Goal: Book appointment/travel/reservation

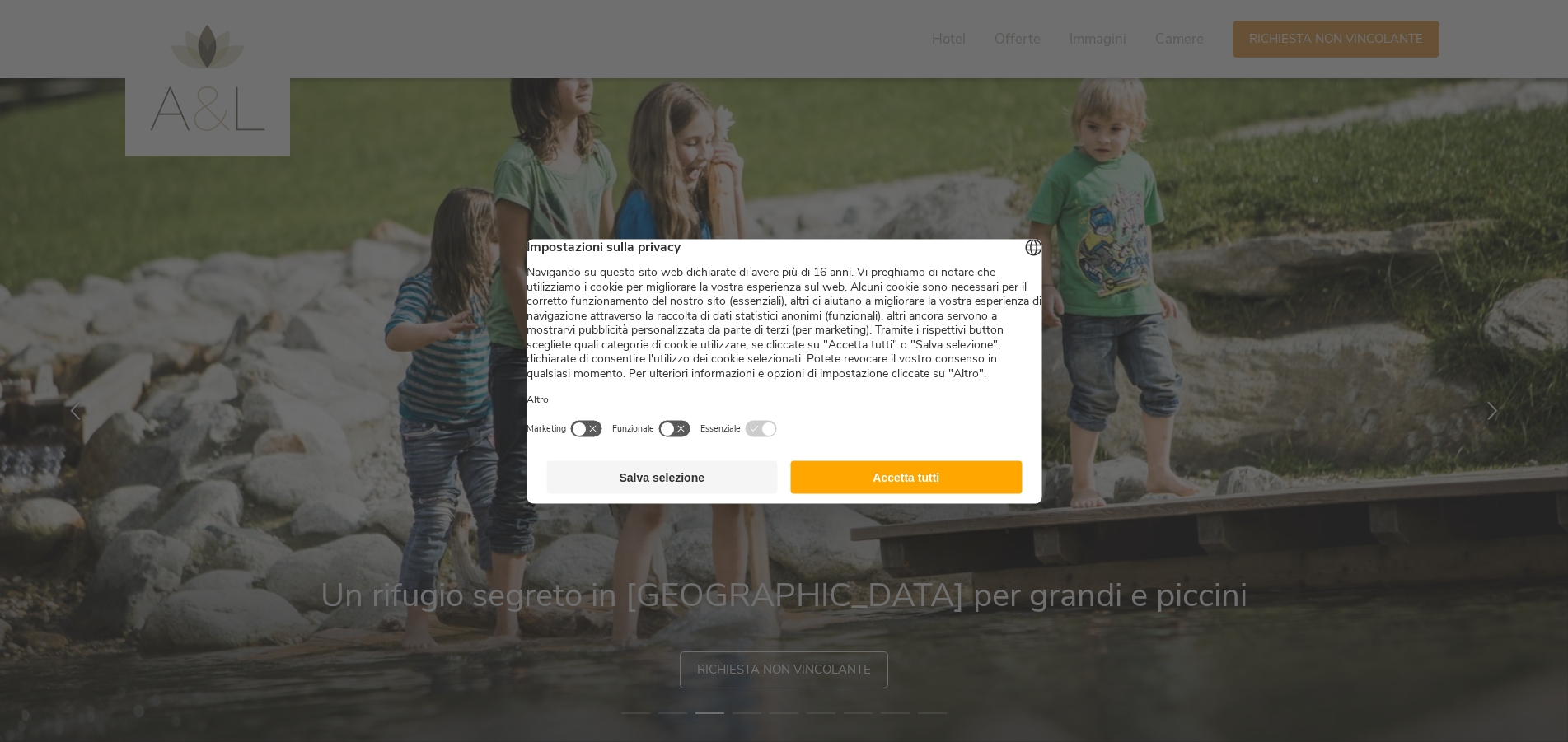
click at [943, 493] on button "Accetta tutti" at bounding box center [906, 477] width 232 height 33
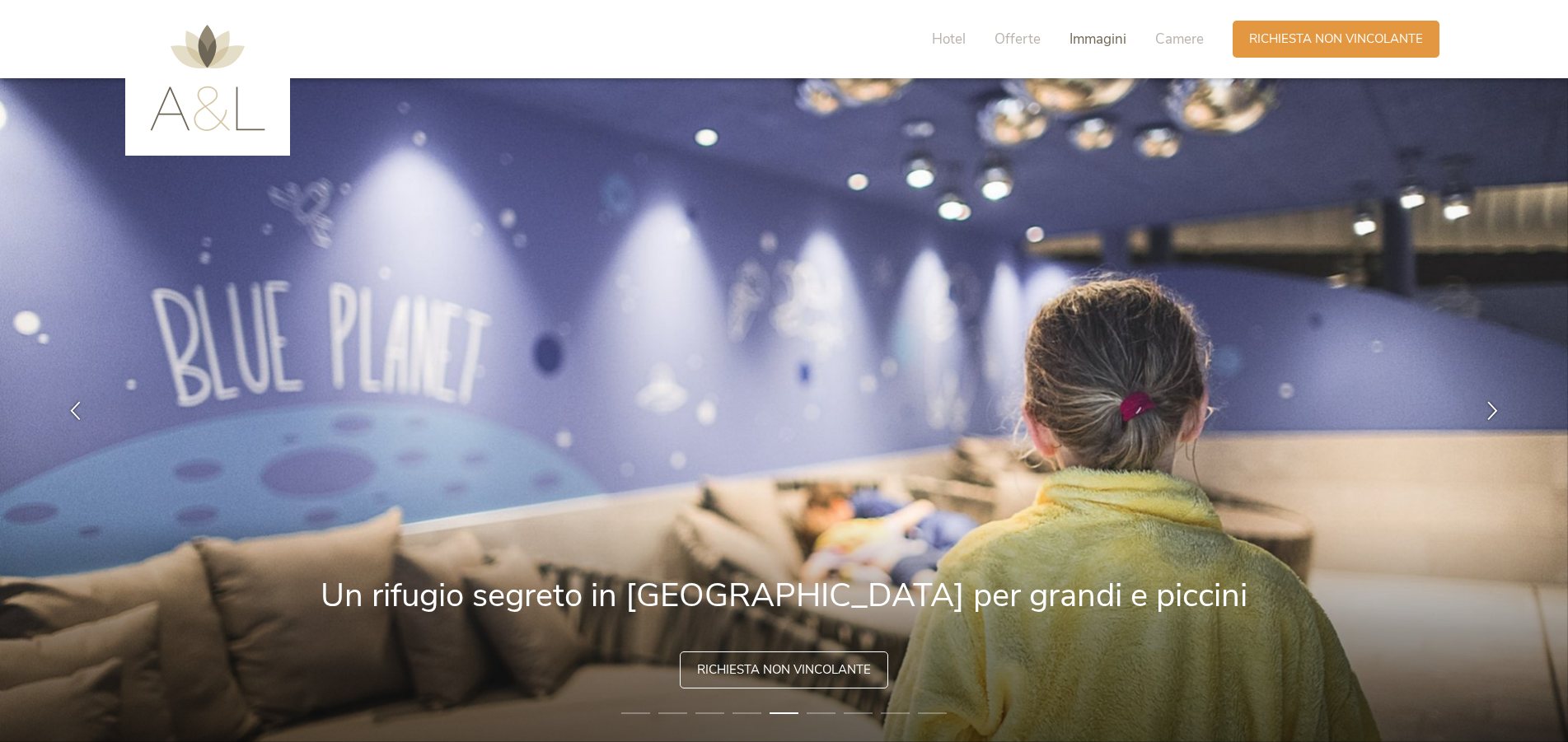
click at [1112, 34] on span "Immagini" at bounding box center [1098, 39] width 57 height 19
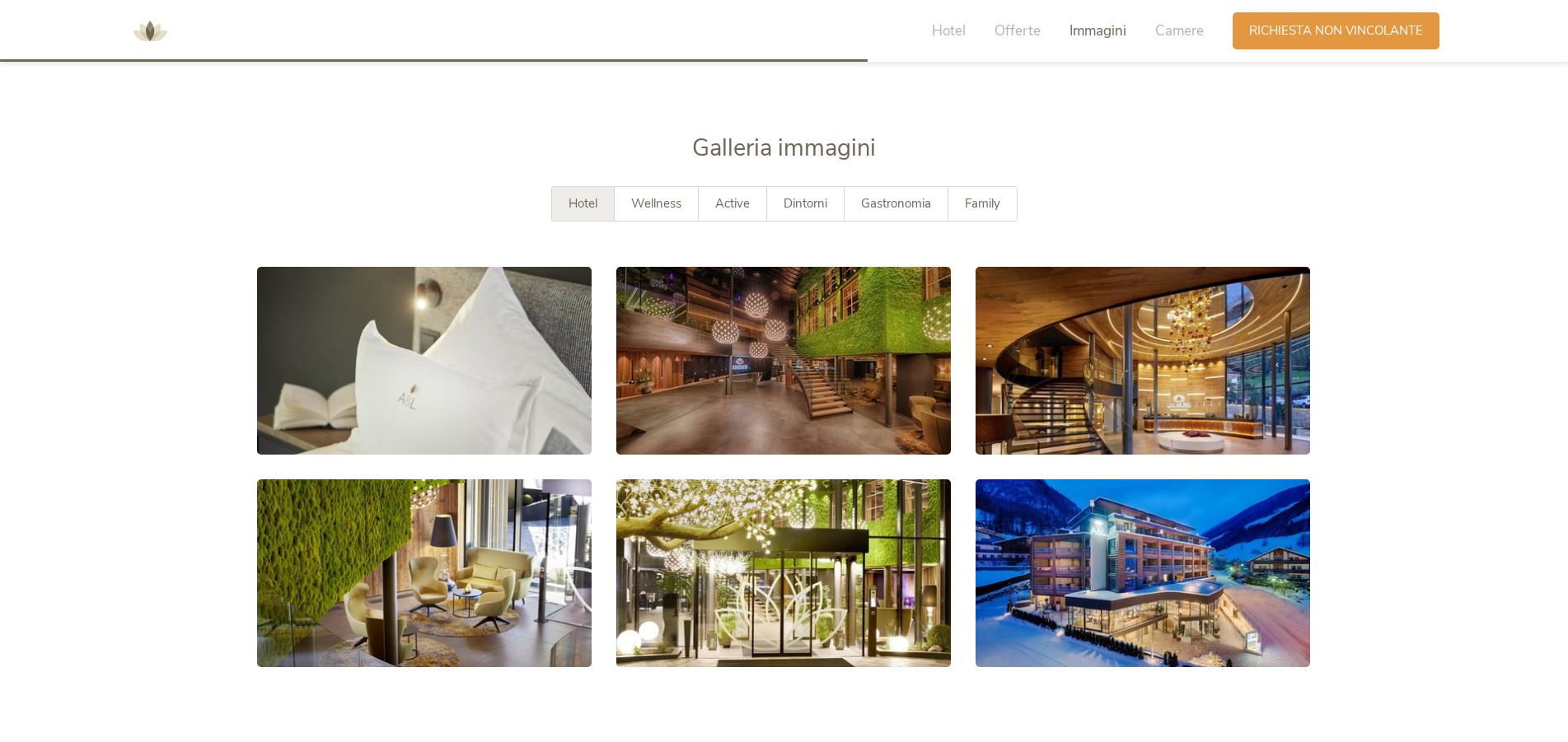
scroll to position [3001, 0]
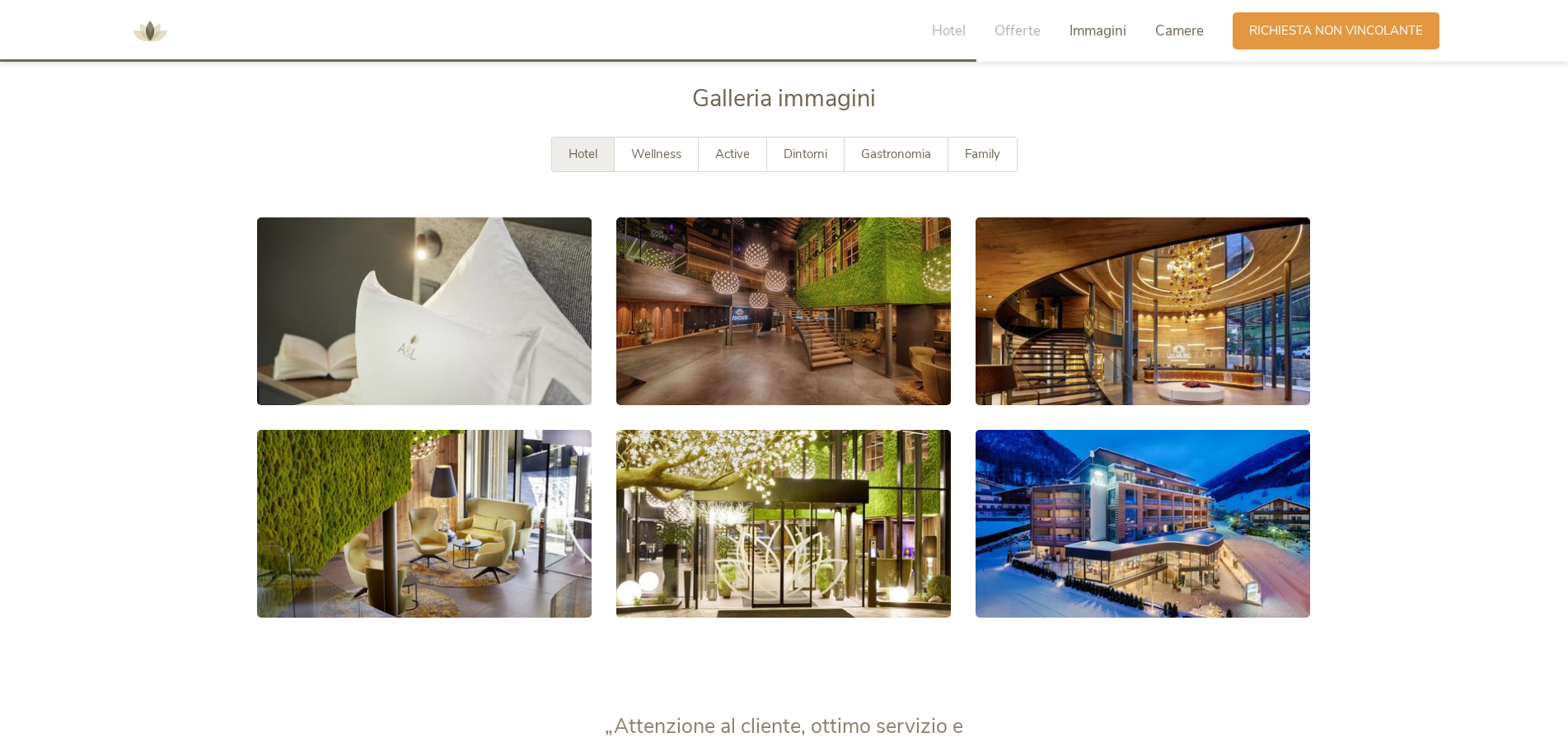
click at [1169, 35] on span "Camere" at bounding box center [1179, 30] width 49 height 19
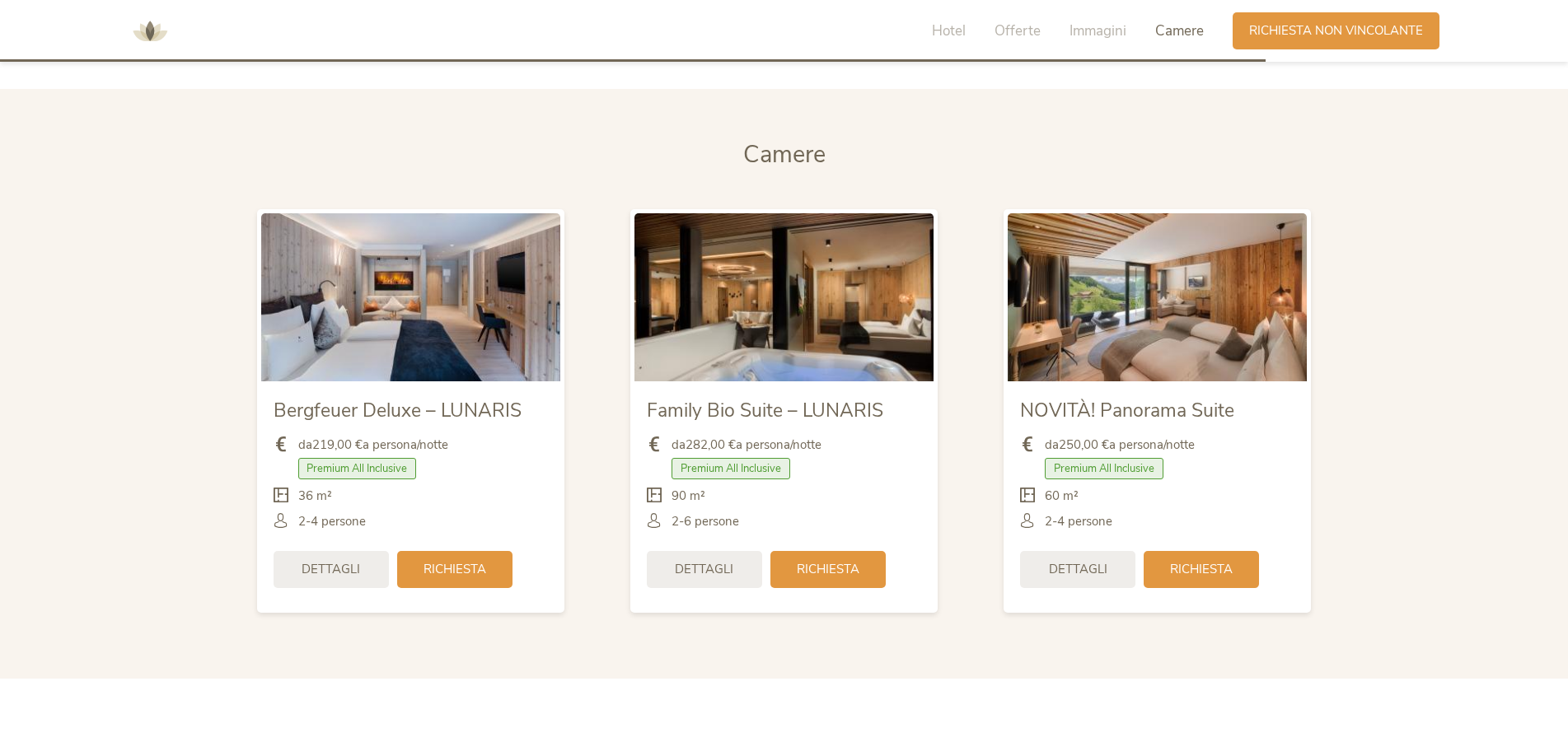
scroll to position [3904, 0]
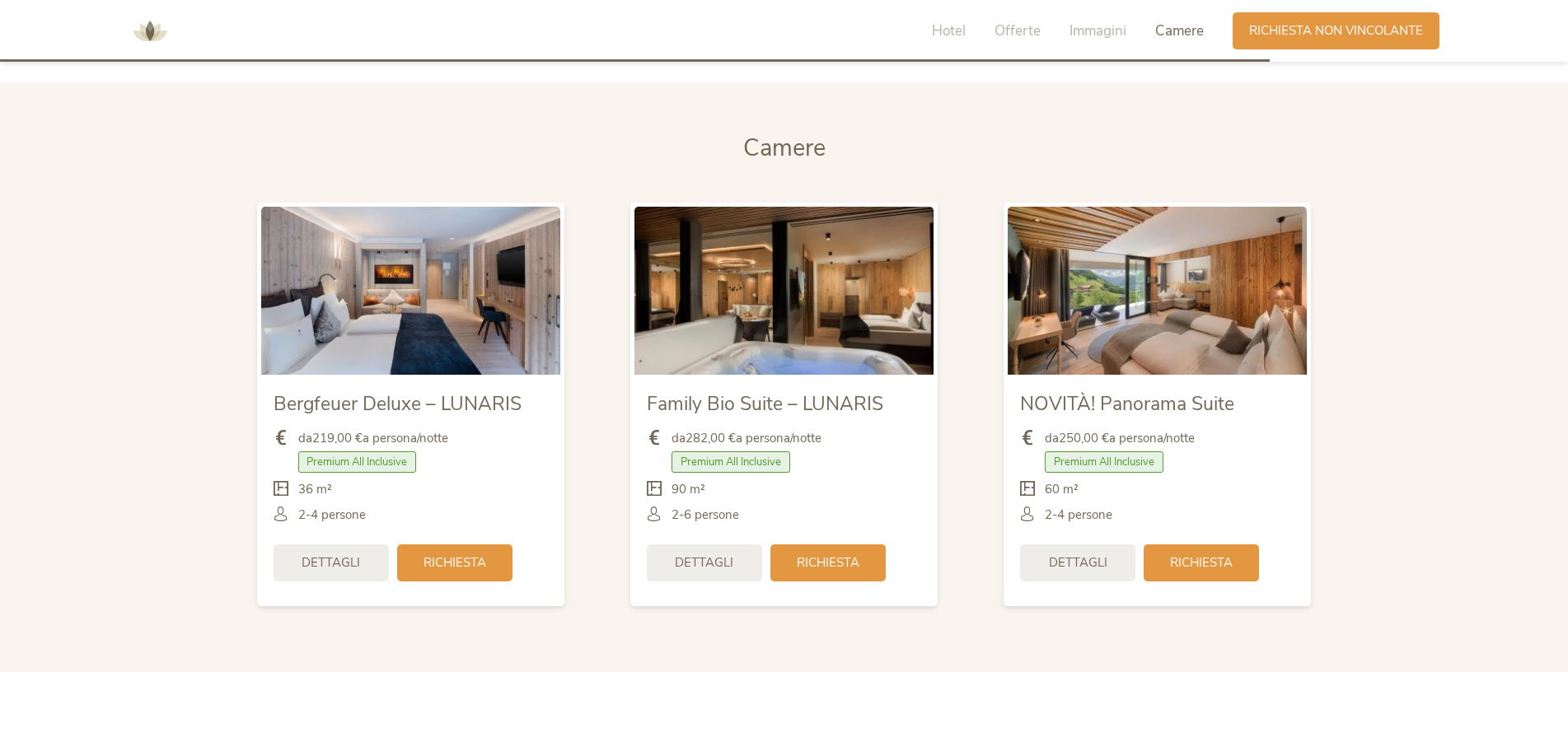
click at [1159, 336] on img at bounding box center [1157, 290] width 299 height 168
click at [1061, 571] on div "Dettagli" at bounding box center [1077, 561] width 115 height 37
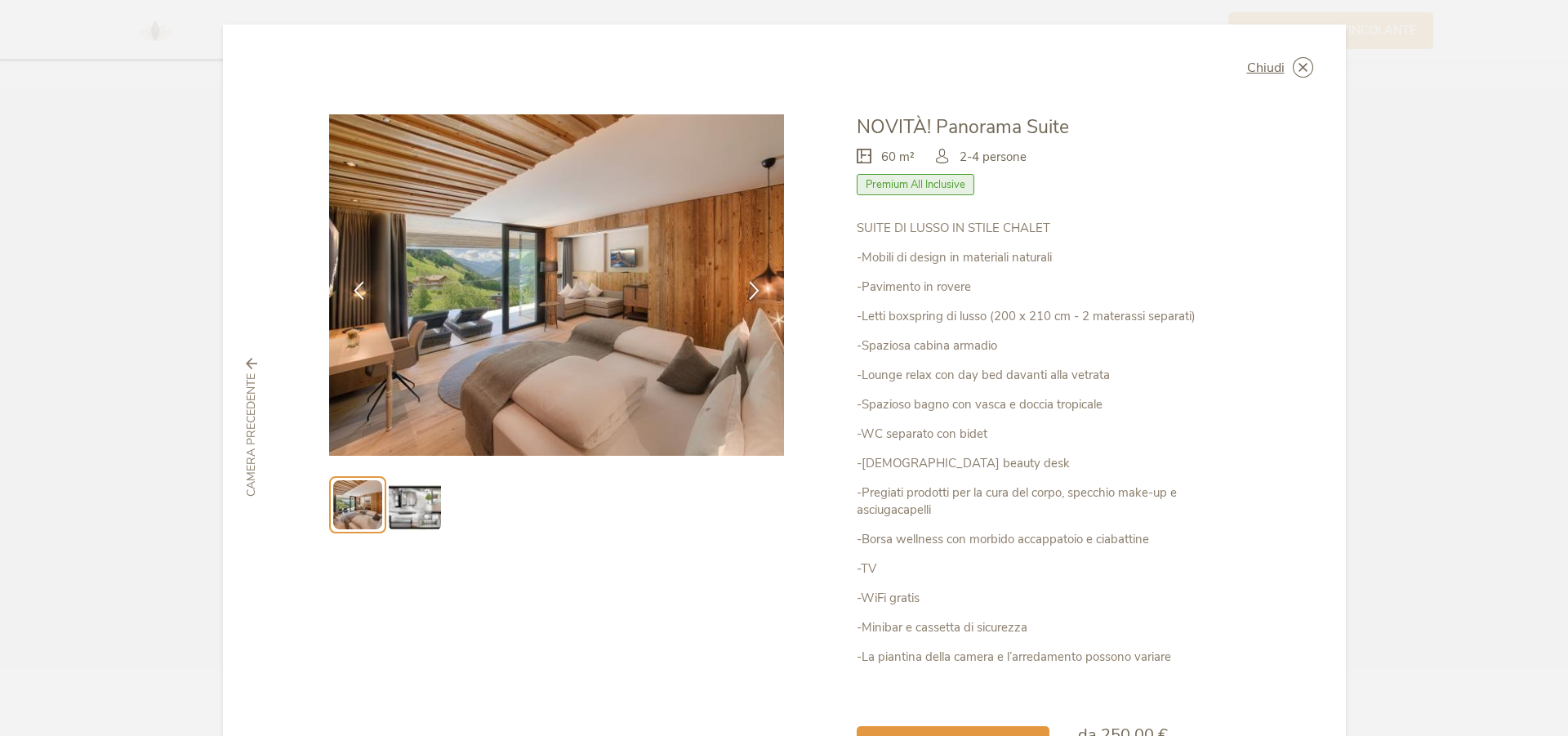
click at [426, 507] on img at bounding box center [414, 504] width 52 height 52
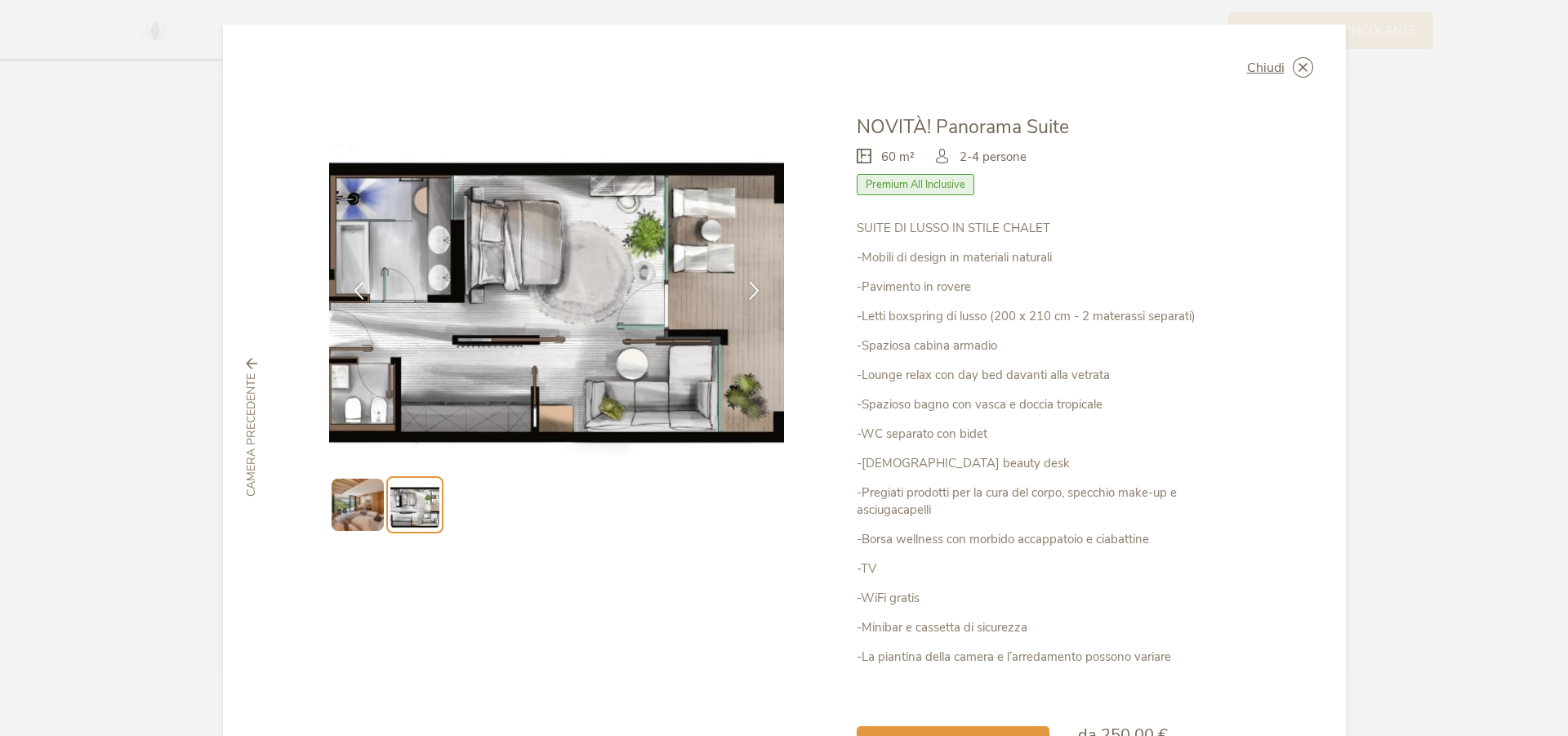
click at [0, 0] on icon at bounding box center [0, 0] width 0 height 0
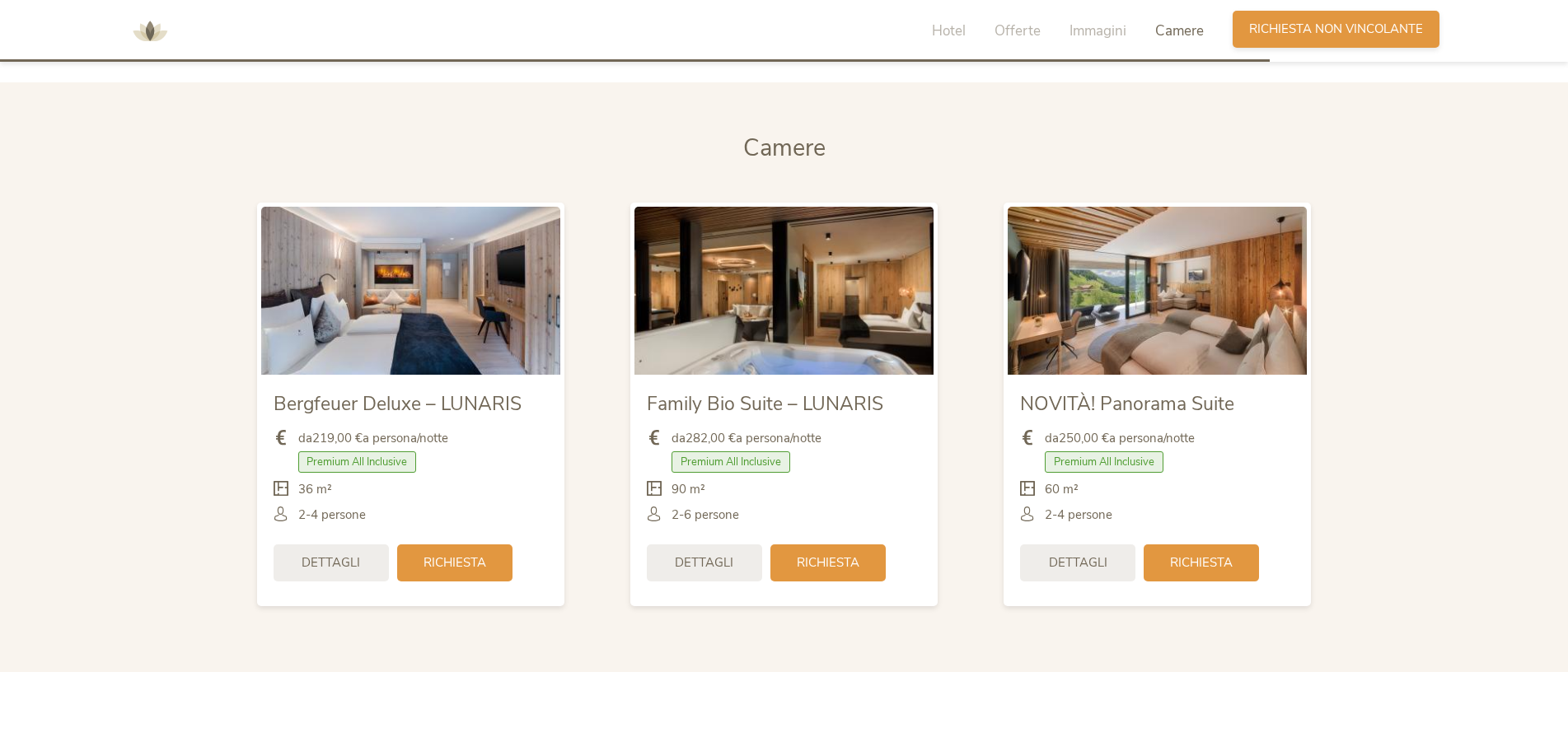
click at [1340, 28] on span "Richiesta non vincolante" at bounding box center [1336, 29] width 173 height 18
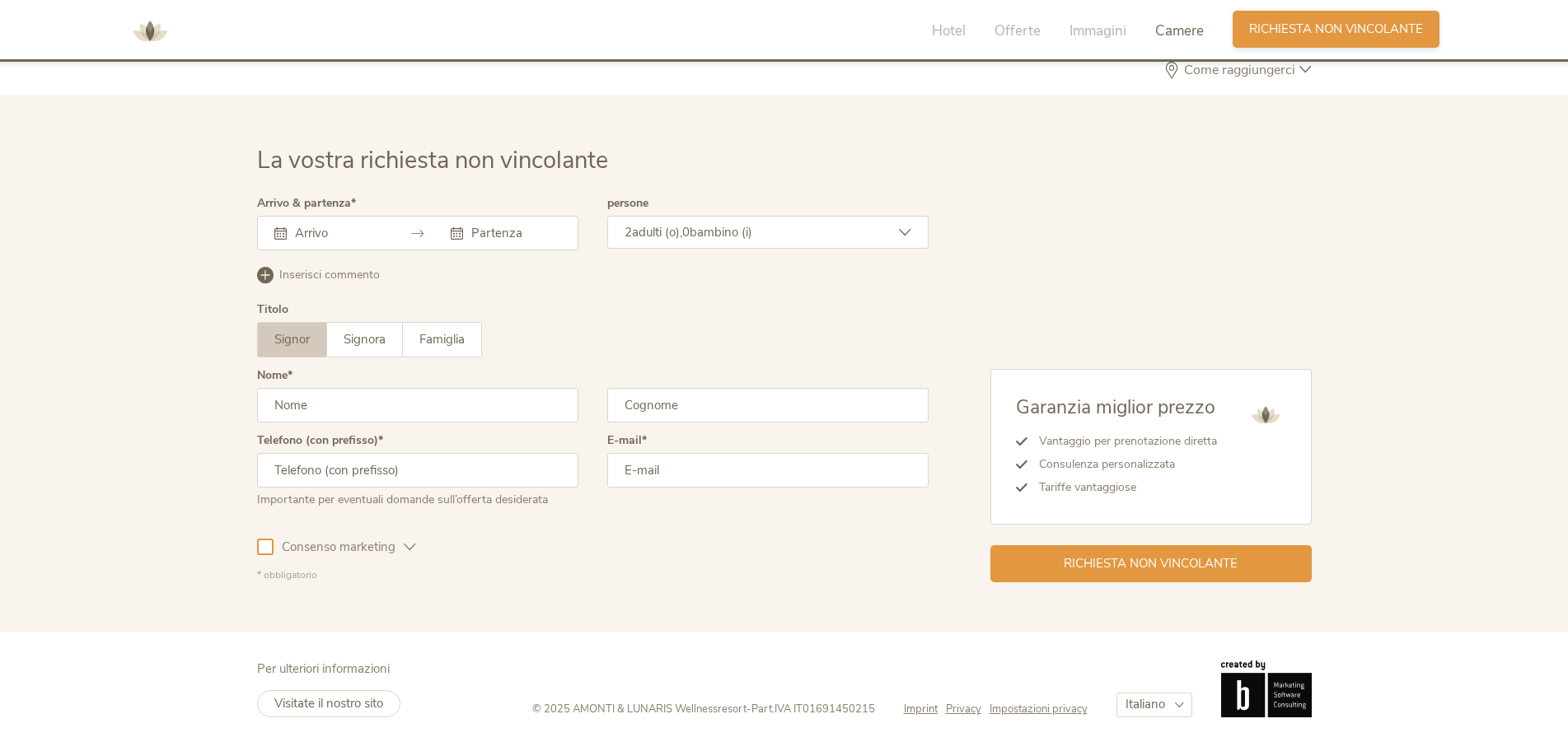
scroll to position [4822, 0]
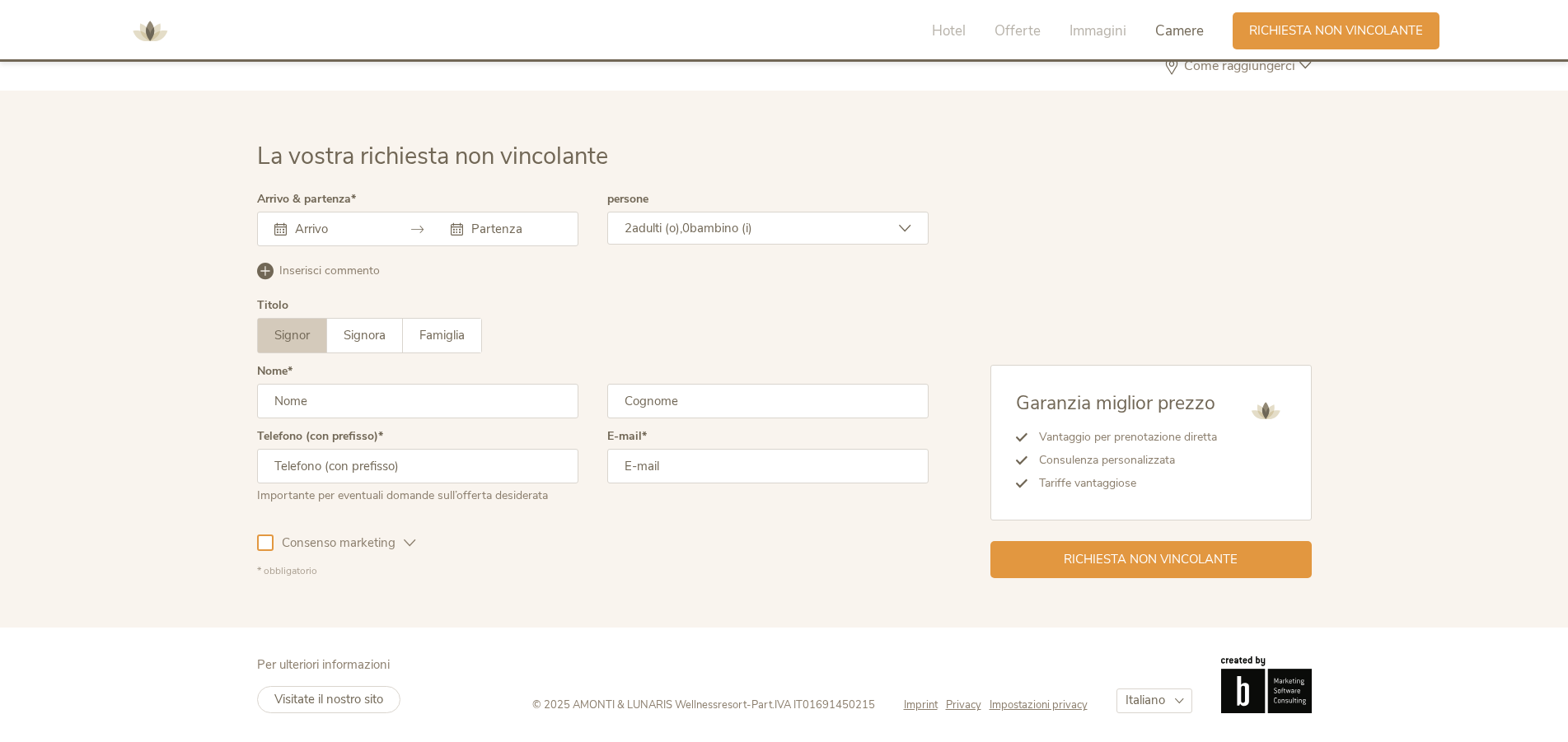
click at [373, 219] on div at bounding box center [418, 230] width 321 height 35
click at [421, 237] on div at bounding box center [418, 230] width 321 height 35
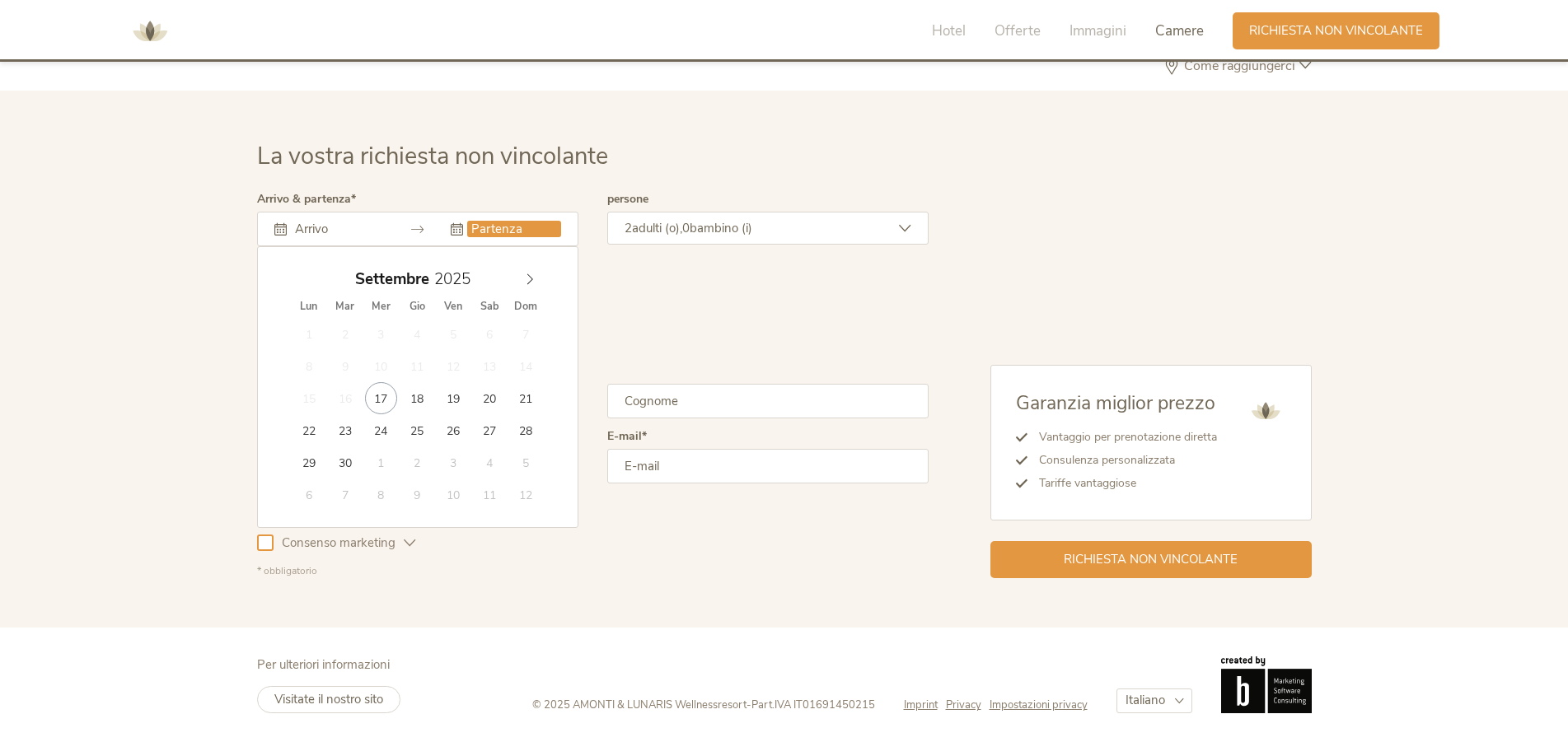
click at [515, 234] on input "text" at bounding box center [514, 229] width 94 height 17
click at [318, 232] on input "text" at bounding box center [338, 229] width 94 height 17
click at [531, 284] on icon at bounding box center [529, 279] width 12 height 12
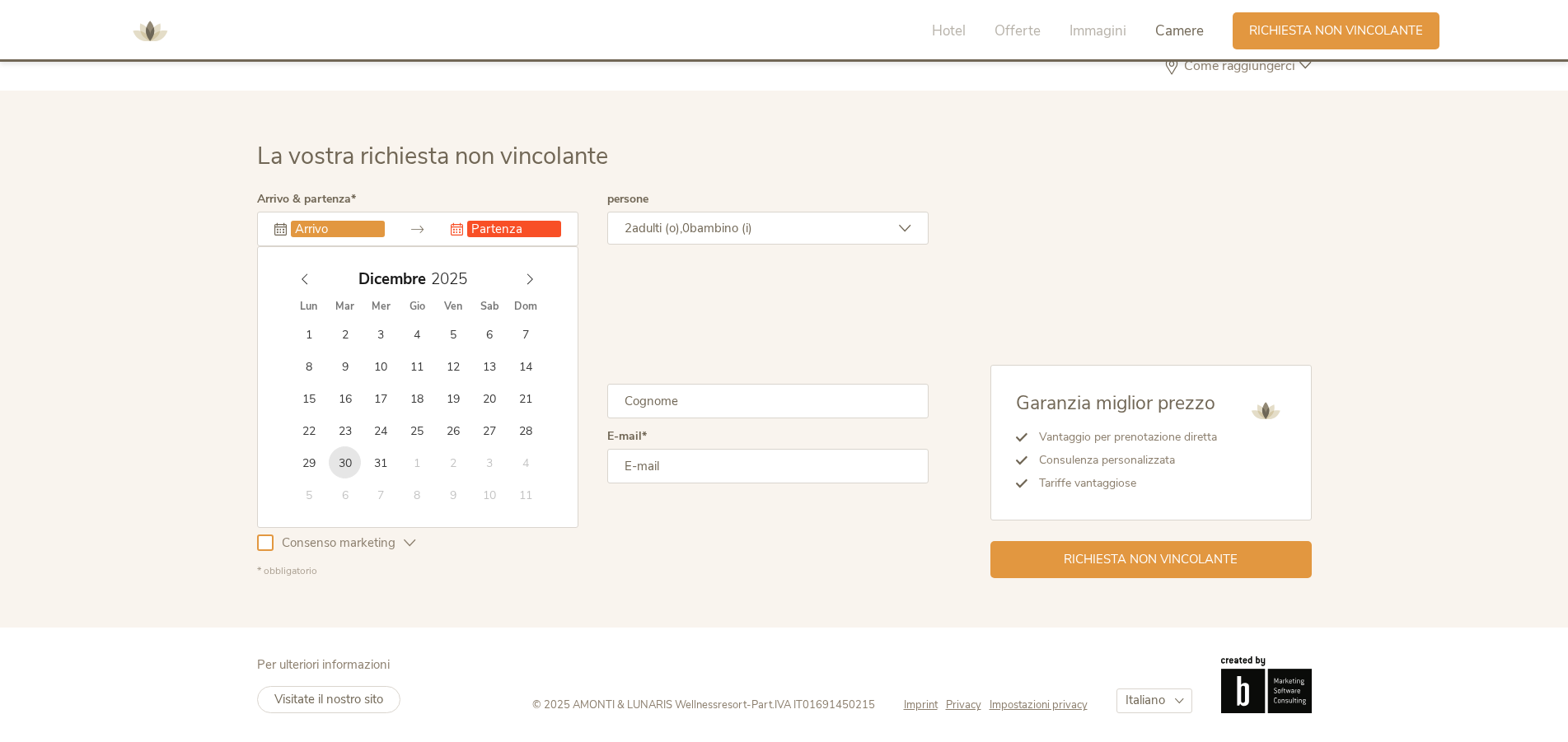
type input "[DATE]"
click at [547, 228] on input "text" at bounding box center [514, 229] width 94 height 17
type input "2026"
click at [529, 273] on span at bounding box center [529, 275] width 28 height 23
type input "[DATE]"
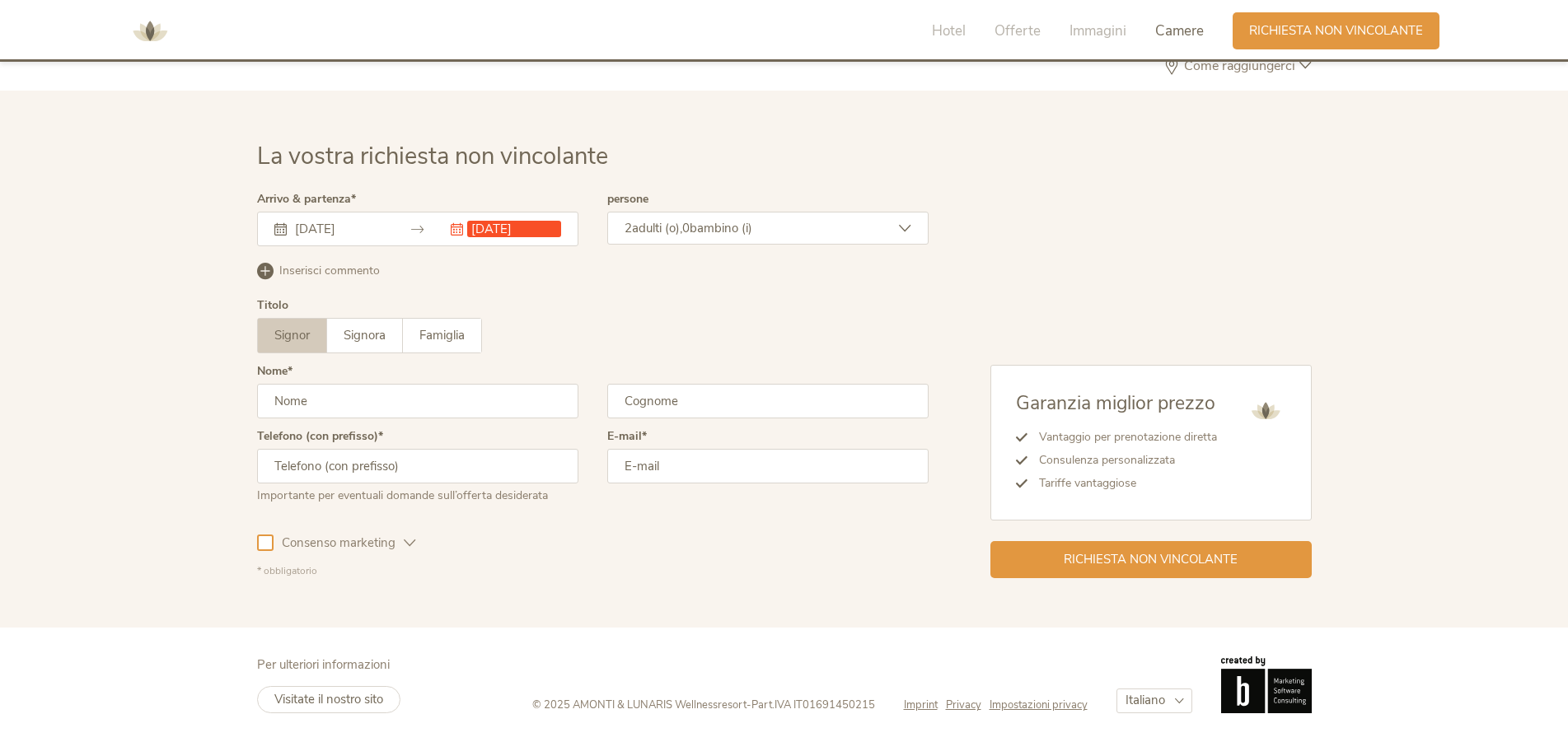
click at [637, 318] on div "Titolo Signor Signora Famiglia Signor Signora [GEOGRAPHIC_DATA]" at bounding box center [593, 332] width 671 height 65
click at [752, 230] on span "bambino (i)" at bounding box center [721, 228] width 63 height 17
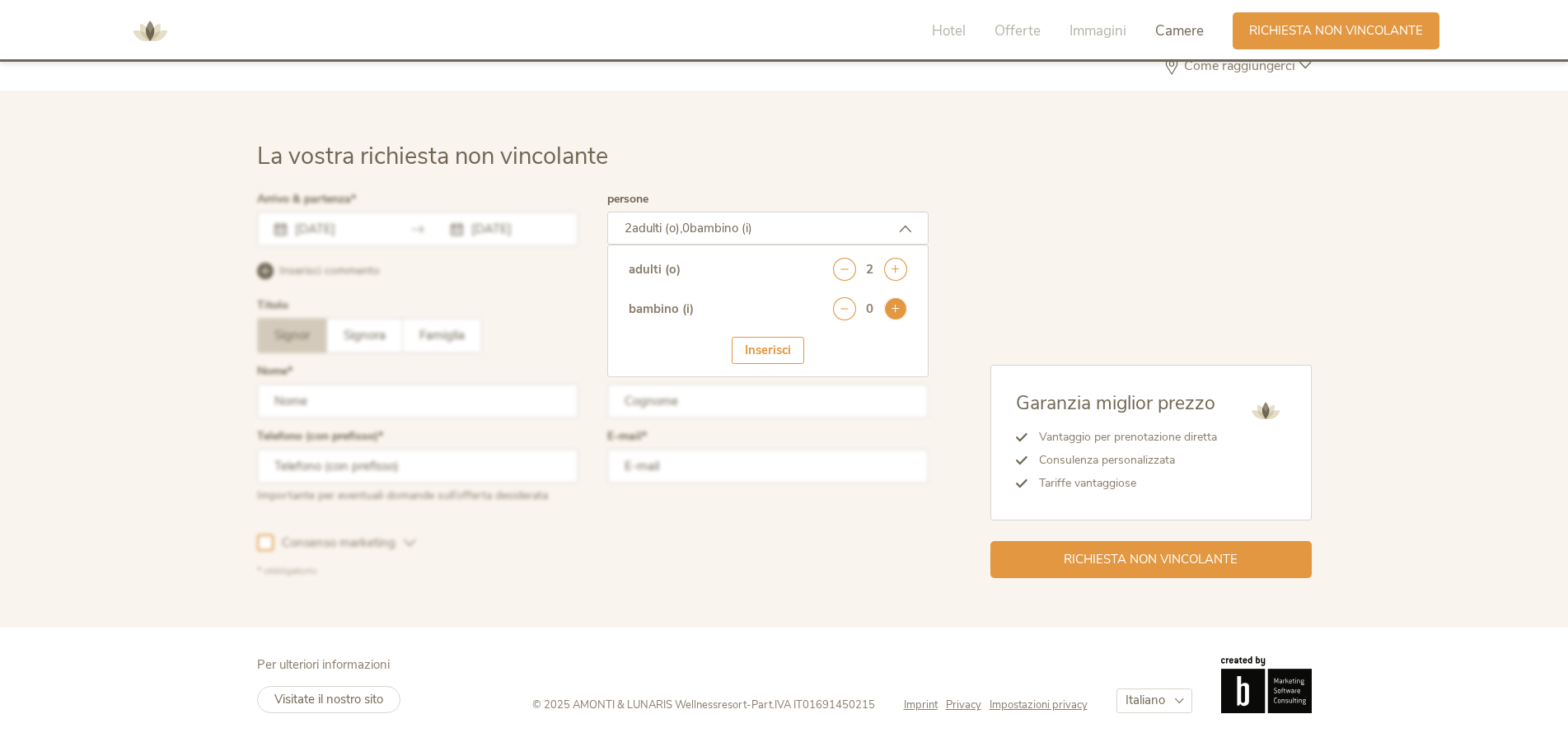
click at [903, 308] on icon at bounding box center [895, 308] width 23 height 23
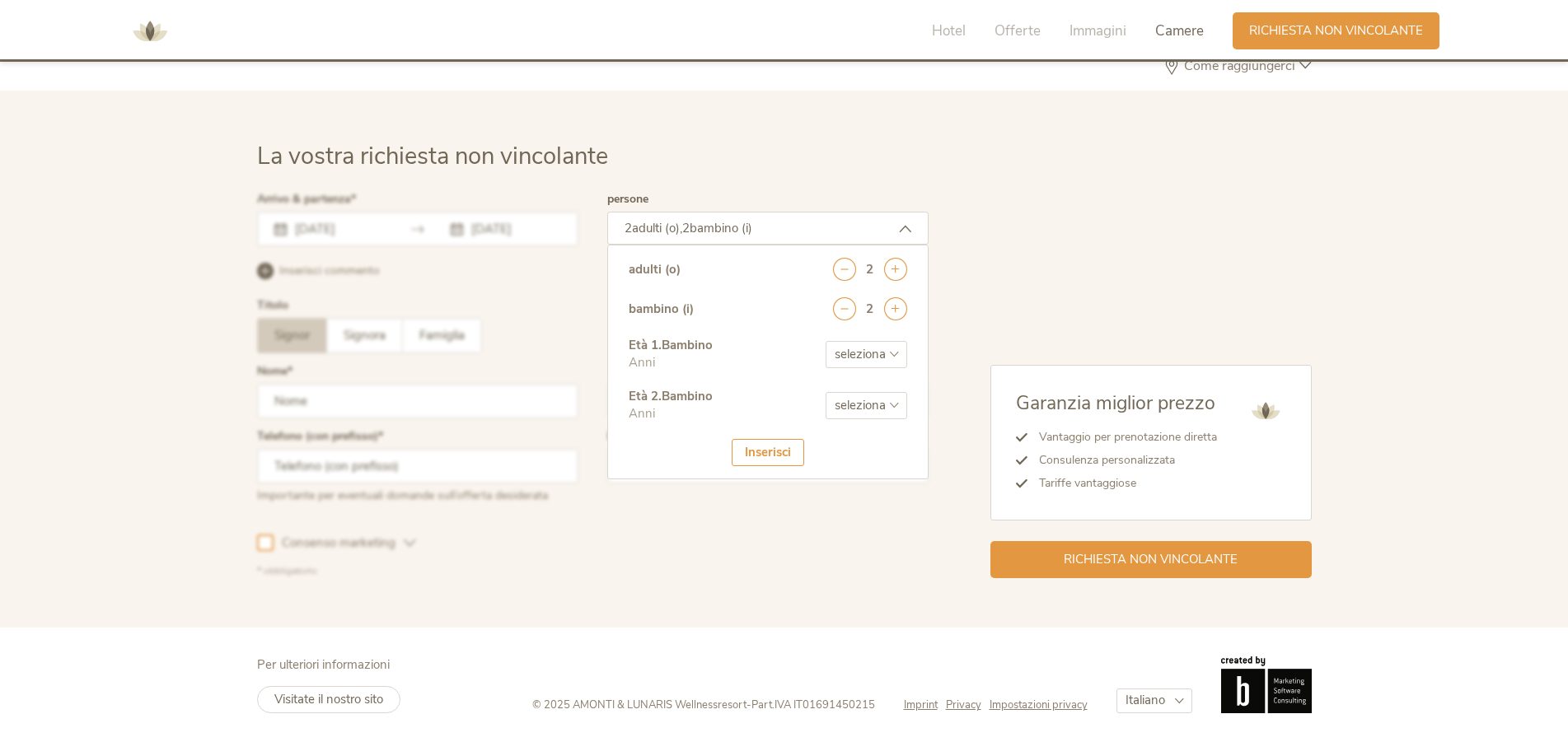
click at [826, 341] on select "seleziona 0 1 2 3 4 5 6 7 8 9 10 11 12 13 14 15 16 17" at bounding box center [866, 354] width 81 height 27
select select "3"
click option "3" at bounding box center [0, 0] width 0 height 0
click at [826, 392] on select "seleziona 0 1 2 3 4 5 6 7 8 9 10 11 12 13 14 15 16 17" at bounding box center [866, 405] width 81 height 27
select select "11"
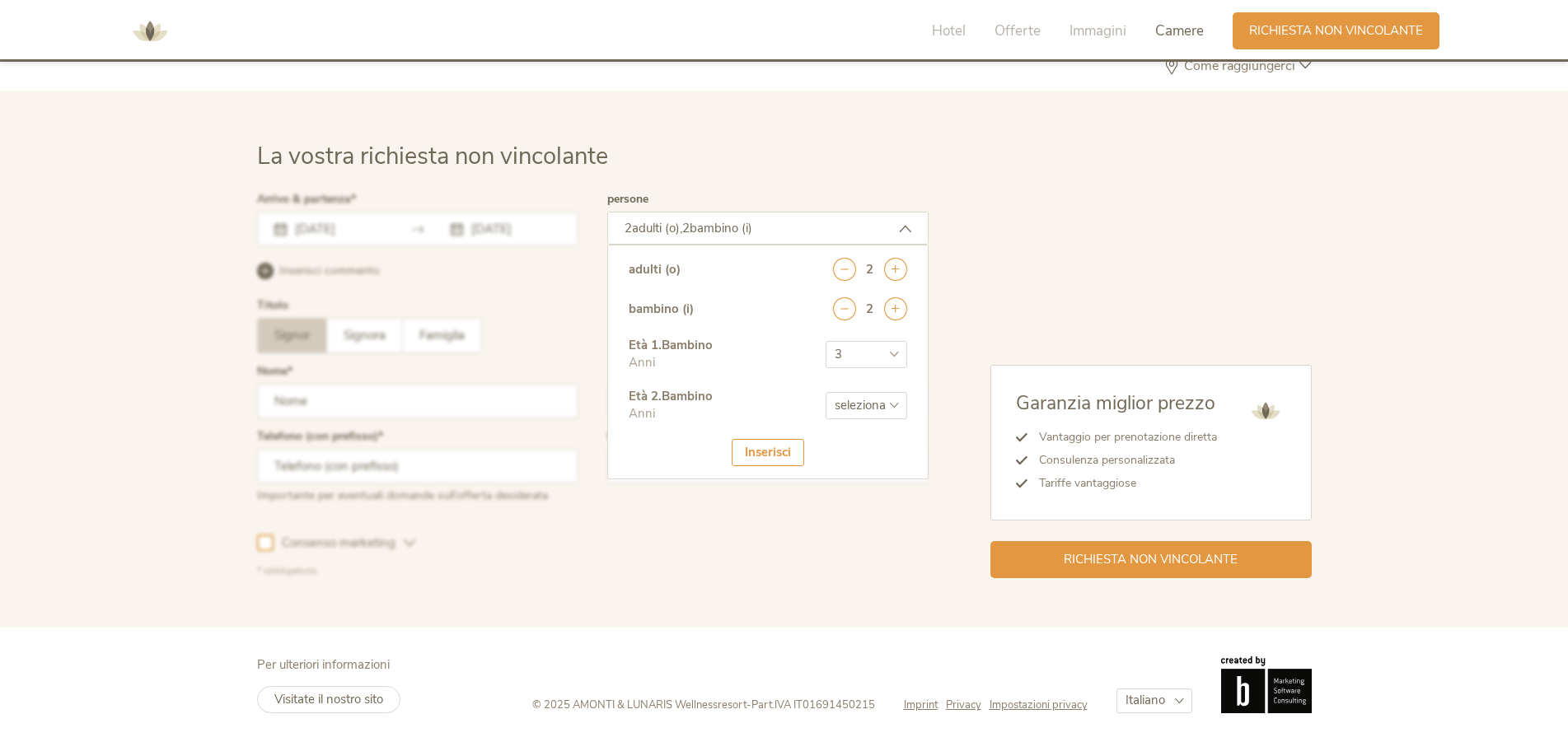
click option "11" at bounding box center [0, 0] width 0 height 0
click at [778, 462] on div "Inserisci" at bounding box center [767, 452] width 73 height 27
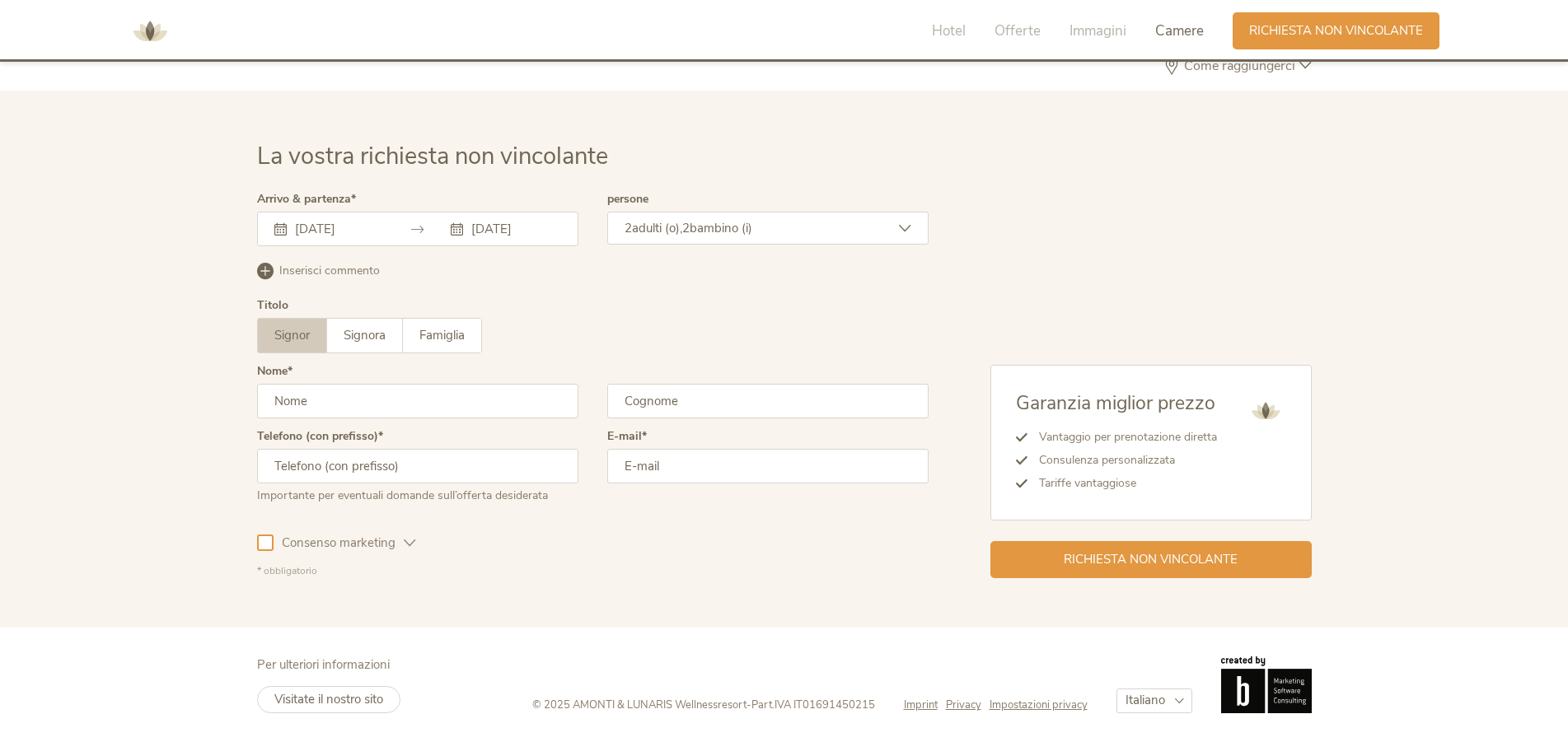
click at [384, 391] on input "text" at bounding box center [418, 401] width 321 height 35
type input "Gianmario"
click at [694, 401] on input "text" at bounding box center [767, 401] width 321 height 35
type input "Cappozzo"
click at [680, 457] on input "email" at bounding box center [767, 466] width 321 height 35
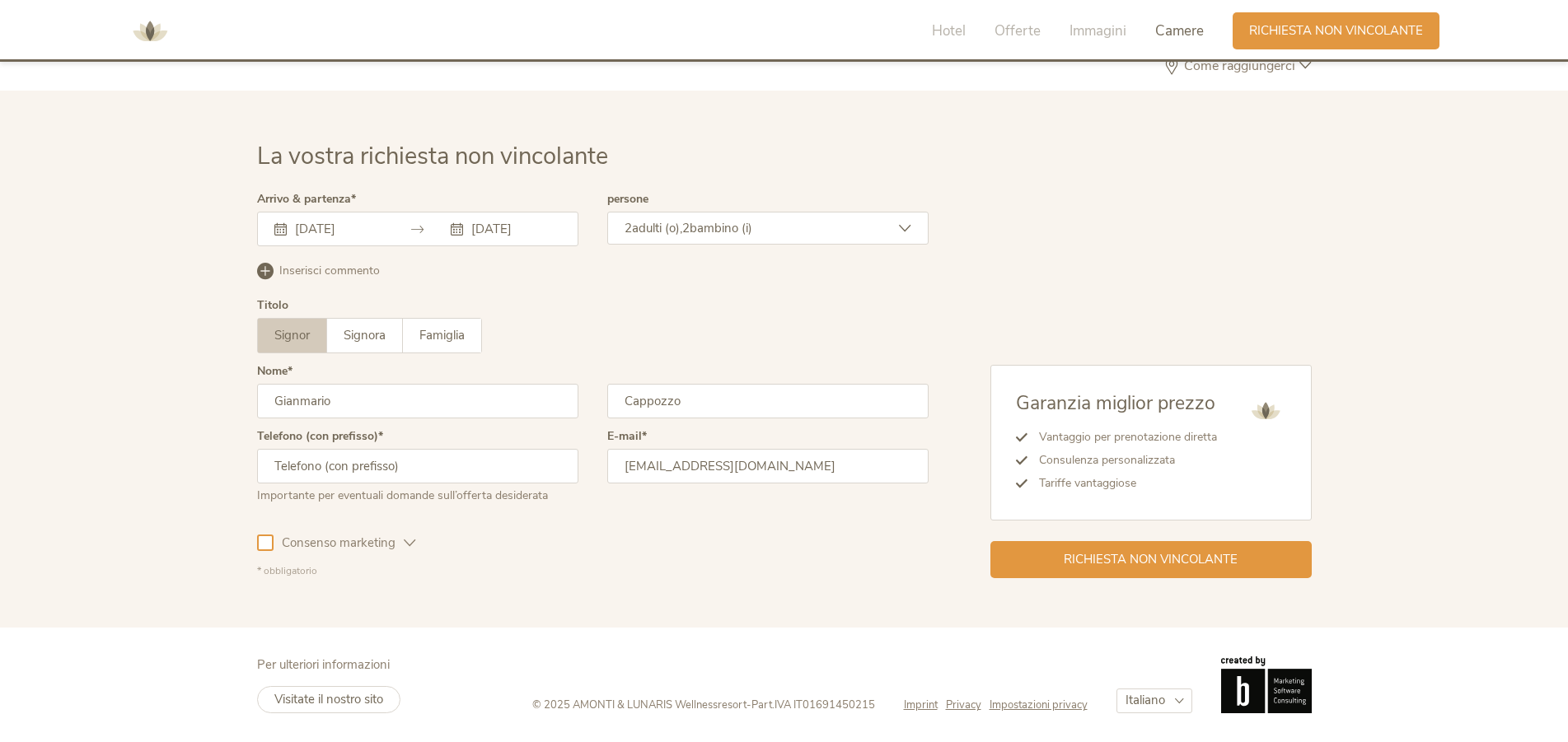
type input "[EMAIL_ADDRESS][DOMAIN_NAME]"
click at [374, 465] on input "text" at bounding box center [418, 466] width 321 height 35
type input "0000000000"
click at [412, 539] on icon at bounding box center [410, 542] width 12 height 12
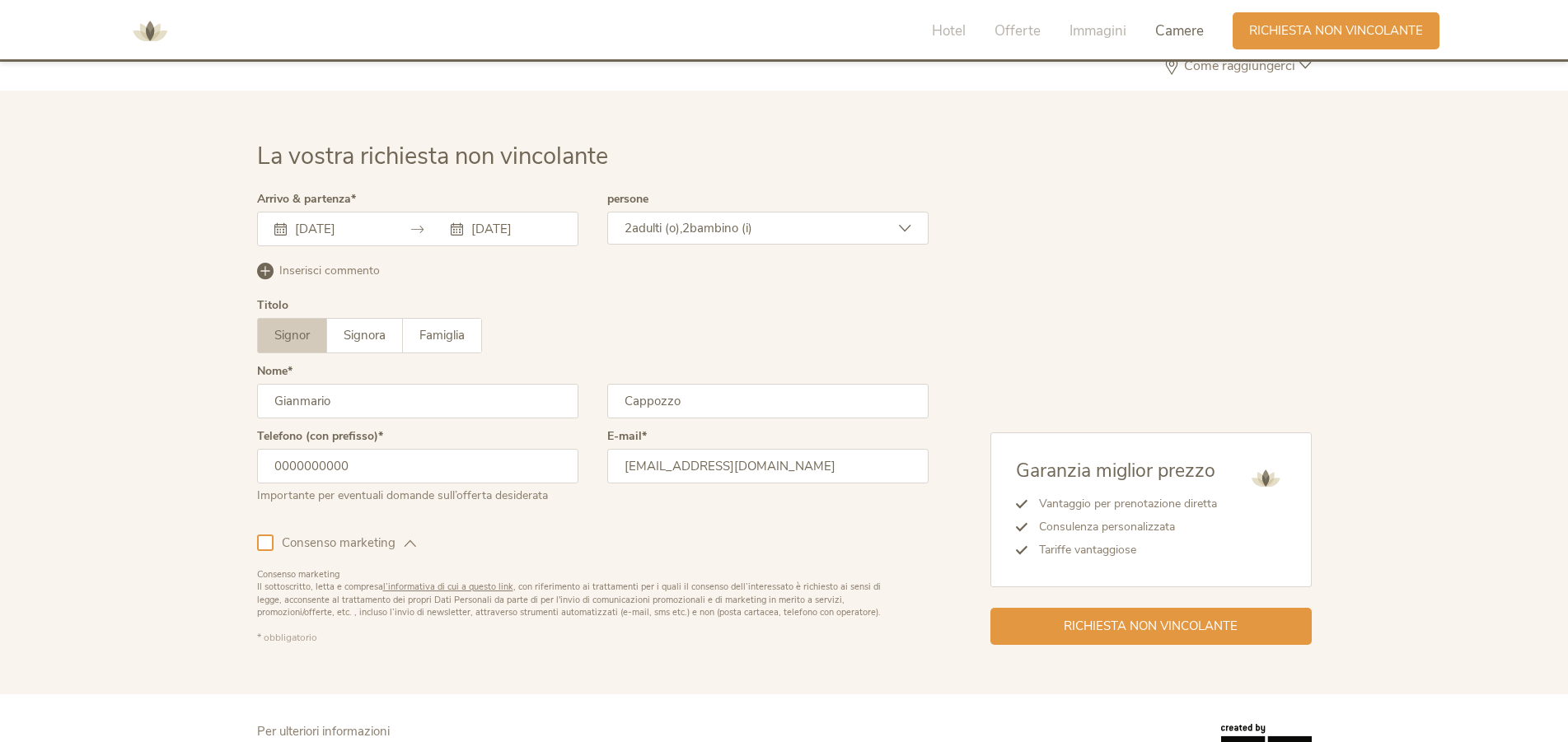
click at [267, 547] on div at bounding box center [266, 543] width 17 height 17
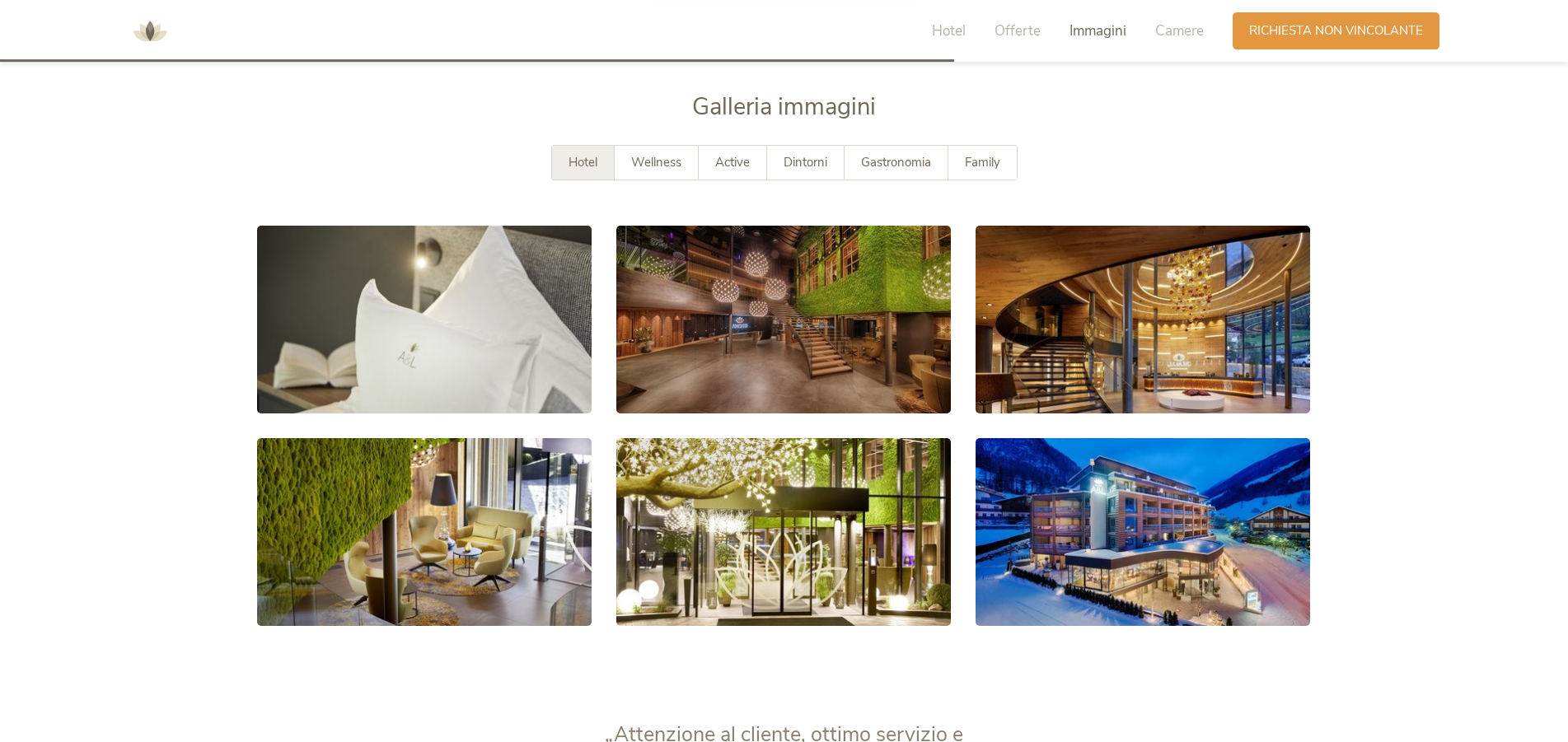
scroll to position [2974, 0]
